Goal: Information Seeking & Learning: Learn about a topic

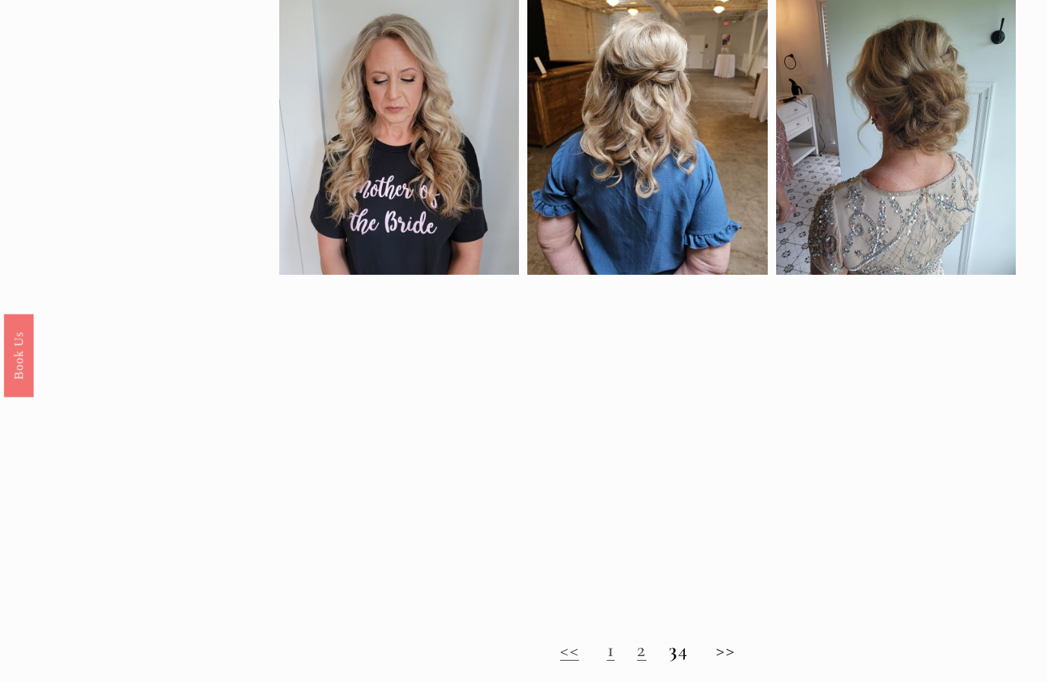
scroll to position [777, 0]
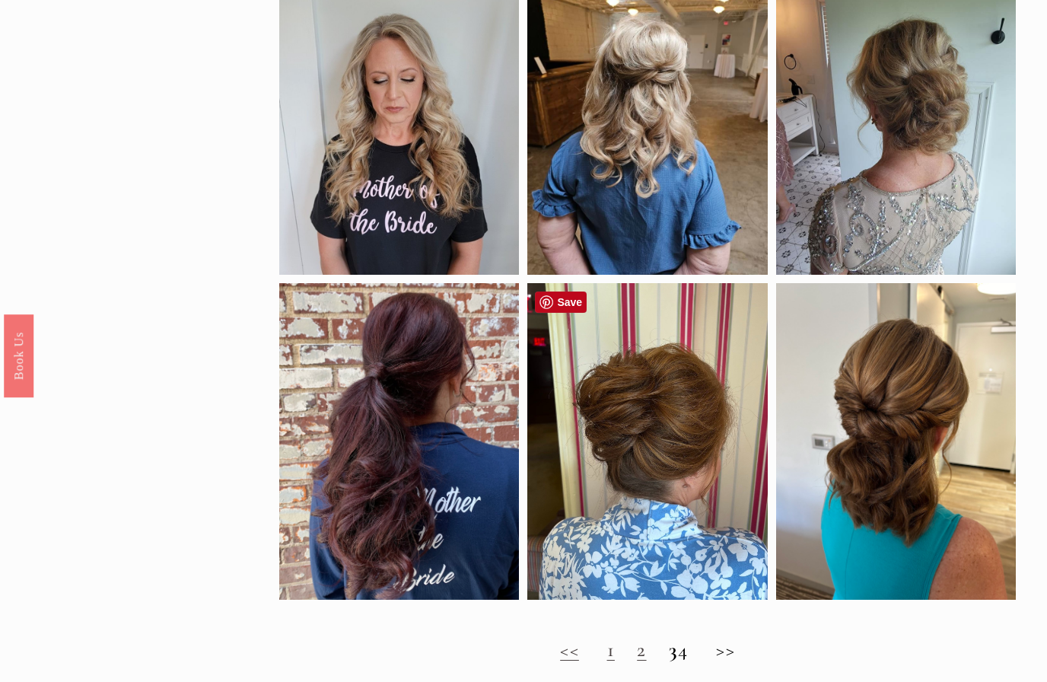
click at [689, 478] on div at bounding box center [647, 441] width 240 height 317
click at [723, 455] on div at bounding box center [647, 441] width 240 height 317
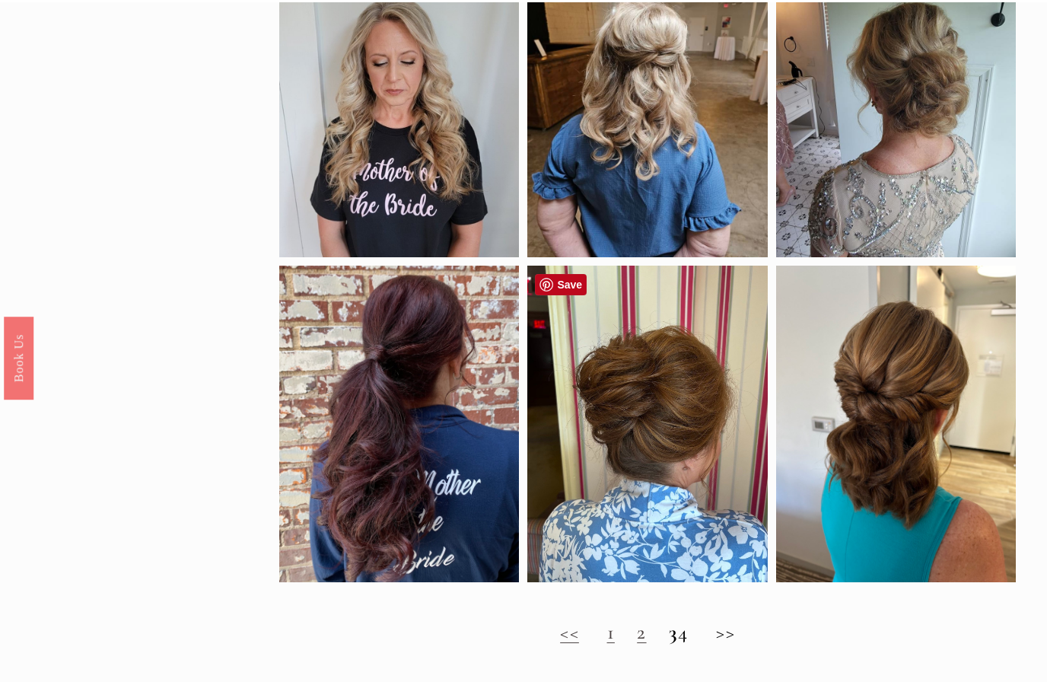
scroll to position [795, 0]
click at [637, 636] on link "2" at bounding box center [641, 631] width 9 height 25
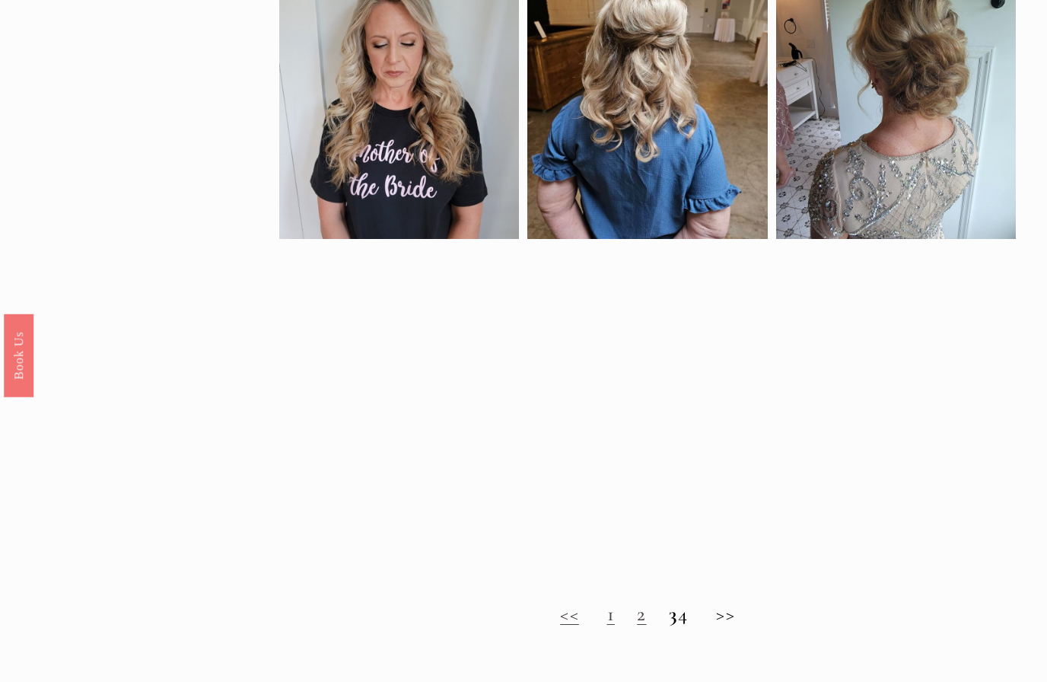
scroll to position [818, 0]
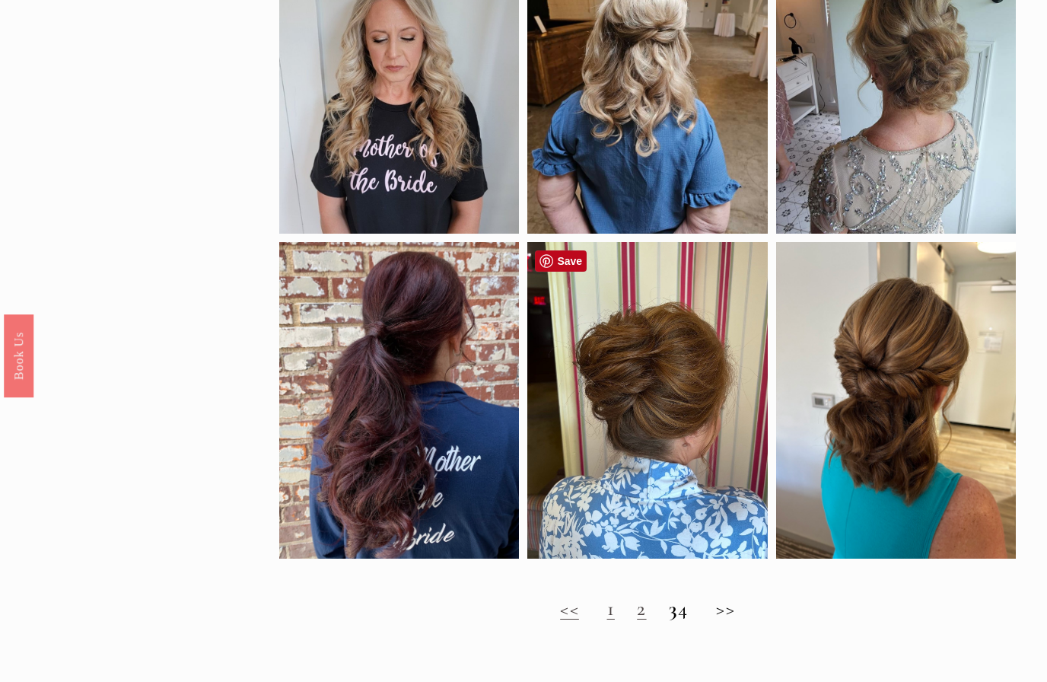
click at [698, 431] on div at bounding box center [647, 400] width 240 height 317
click at [674, 619] on h2 "<< 1 2 3 4 >>" at bounding box center [647, 609] width 736 height 24
click at [669, 621] on strong "3" at bounding box center [673, 608] width 9 height 25
click at [670, 614] on h2 "<< 1 2 3 4 >>" at bounding box center [647, 609] width 736 height 24
click at [668, 612] on h2 "<< 1 2 3 4 >>" at bounding box center [647, 609] width 736 height 24
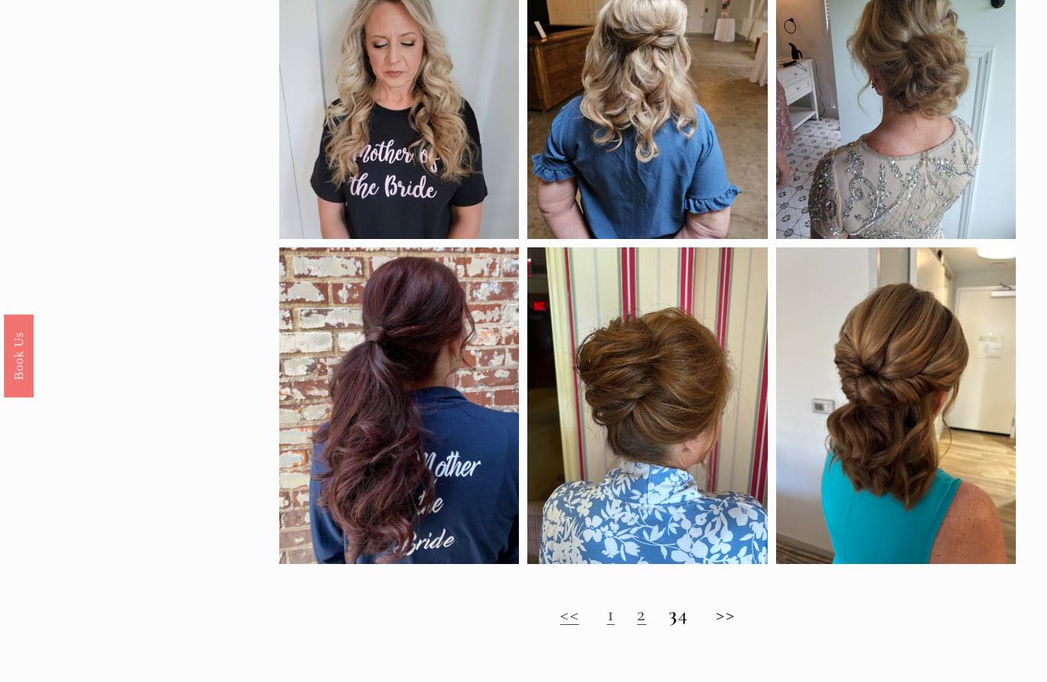
scroll to position [811, 0]
click at [669, 621] on strong "3" at bounding box center [673, 615] width 9 height 25
click at [669, 624] on strong "3" at bounding box center [673, 615] width 9 height 25
click at [726, 623] on h2 "<< 1 2 3 4 >>" at bounding box center [647, 616] width 736 height 24
click at [736, 626] on h2 "<< 1 2 3 4 >>" at bounding box center [647, 616] width 736 height 24
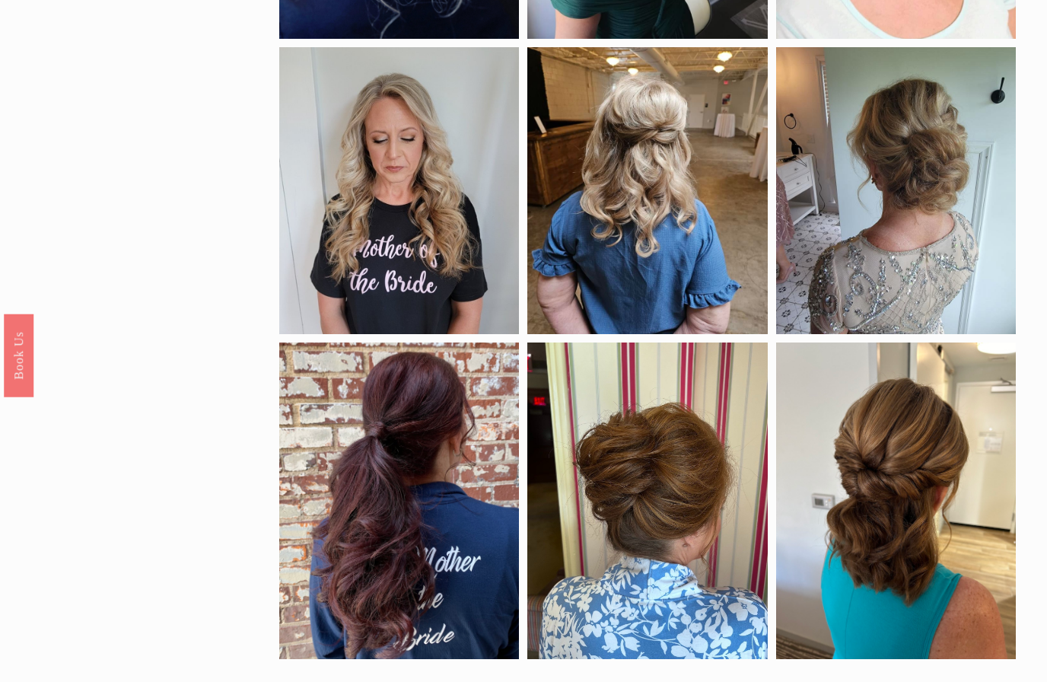
scroll to position [718, 0]
click at [661, 489] on div at bounding box center [647, 500] width 240 height 317
click at [652, 477] on div at bounding box center [647, 500] width 240 height 317
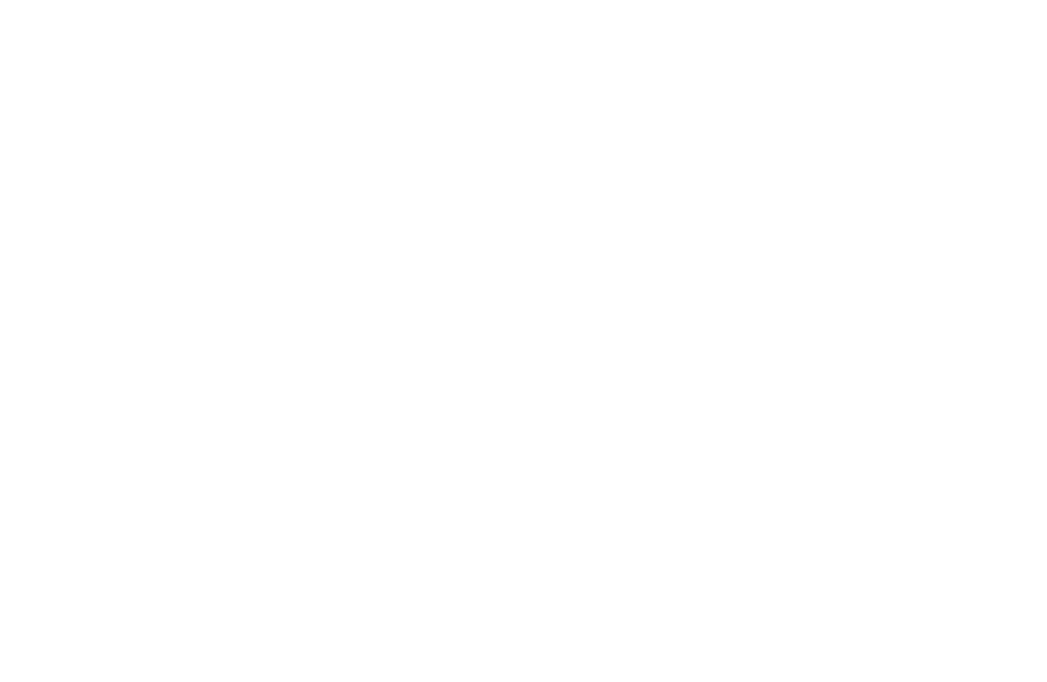
scroll to position [1317, 0]
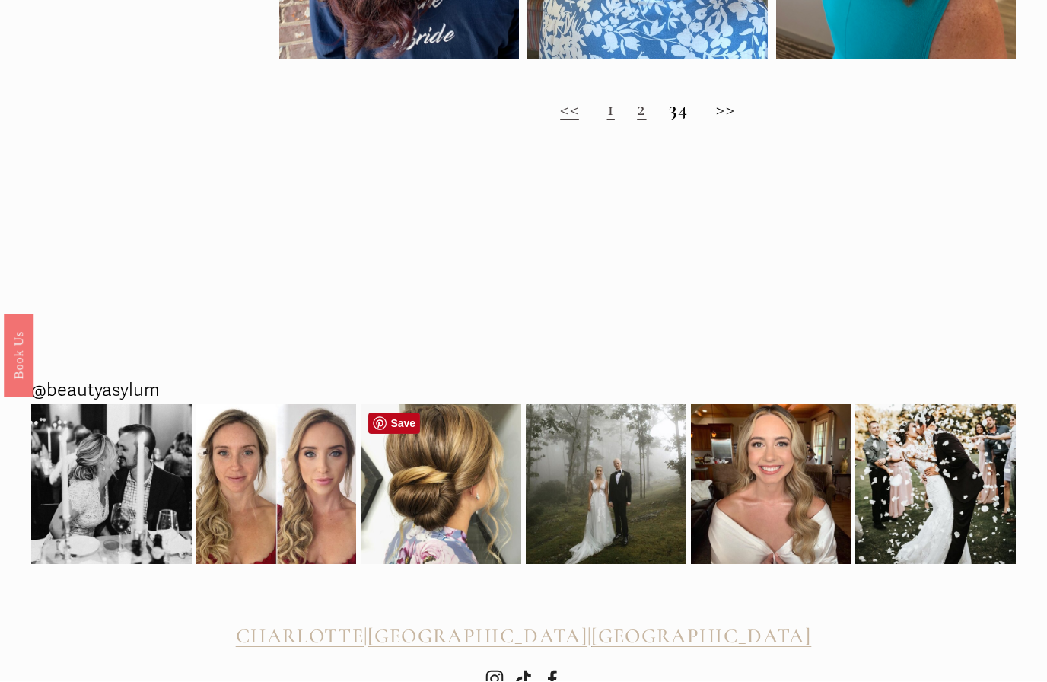
click at [442, 476] on img at bounding box center [441, 485] width 161 height 191
